Goal: Check status: Check status

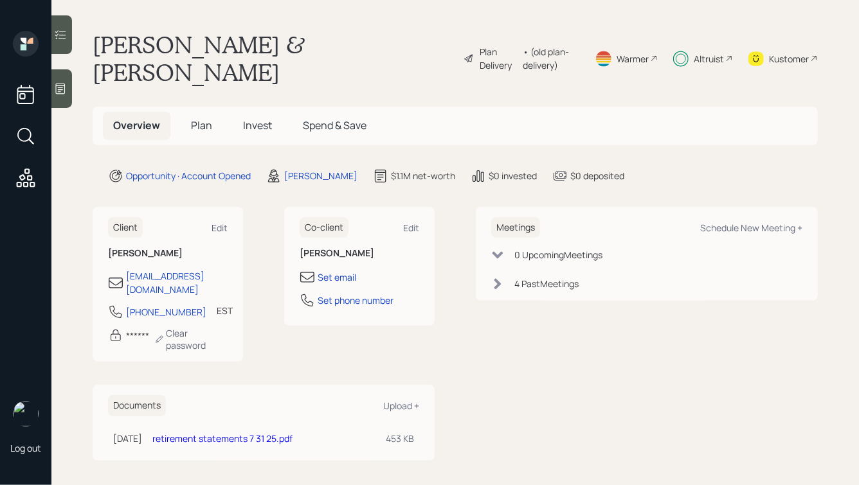
click at [256, 118] on span "Invest" at bounding box center [257, 125] width 29 height 14
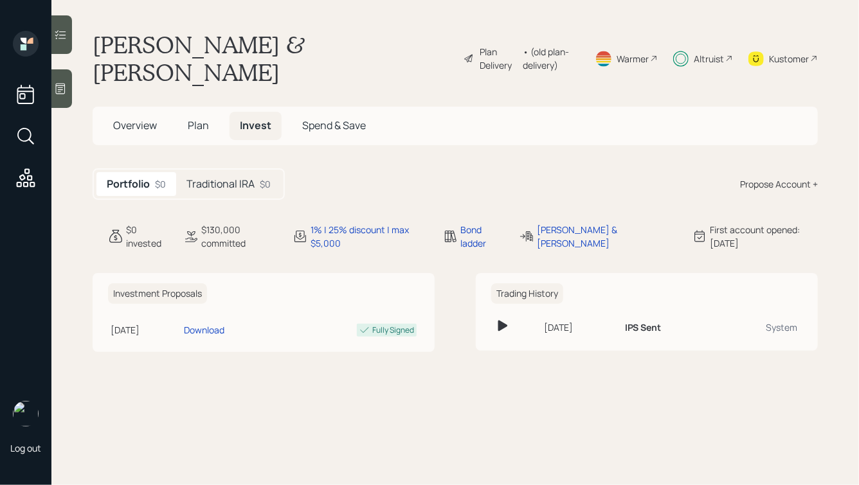
click at [248, 178] on h5 "Traditional IRA" at bounding box center [220, 184] width 68 height 12
